Goal: Obtain resource: Download file/media

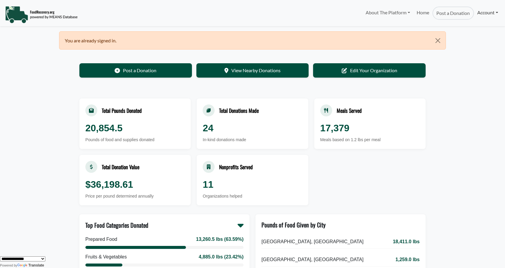
click at [484, 13] on link "Account" at bounding box center [487, 13] width 27 height 12
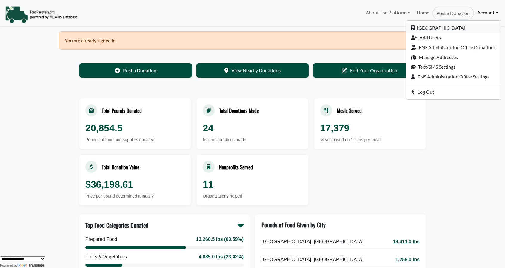
click at [427, 27] on link "[GEOGRAPHIC_DATA]" at bounding box center [453, 28] width 95 height 10
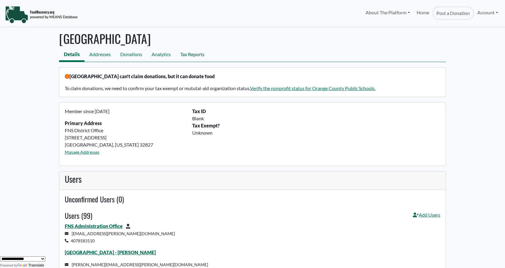
click at [189, 52] on link "Tax Reports" at bounding box center [192, 54] width 34 height 13
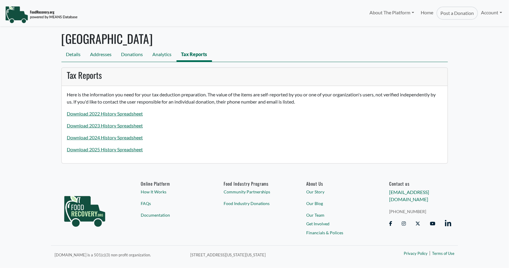
select select "Language Translate Widget"
click at [113, 147] on link "Download 2025 History Spreadsheet" at bounding box center [105, 150] width 76 height 6
click at [113, 151] on link "Download 2025 History Spreadsheet" at bounding box center [105, 150] width 76 height 6
